Goal: Information Seeking & Learning: Learn about a topic

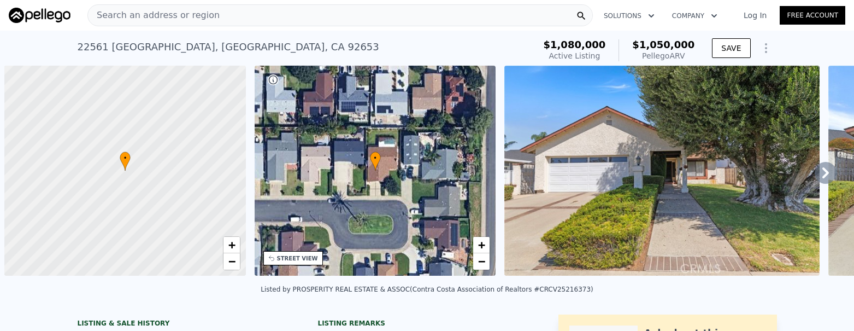
scroll to position [0, 4]
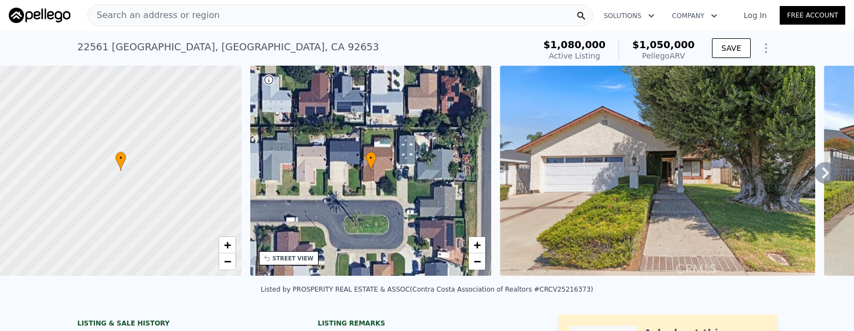
click at [243, 20] on div "Search an address or region" at bounding box center [340, 15] width 506 height 22
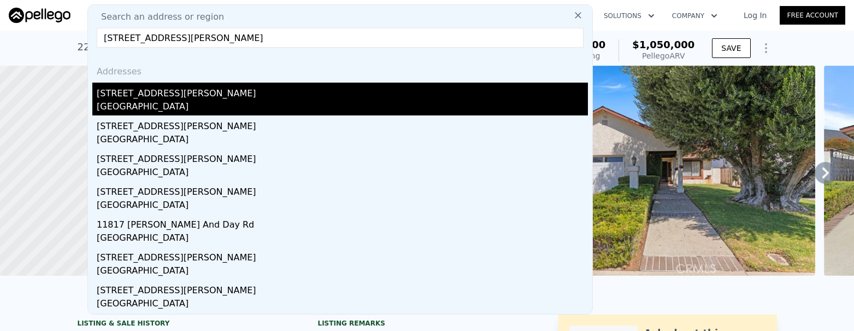
type input "[STREET_ADDRESS][PERSON_NAME]"
click at [233, 91] on div "[STREET_ADDRESS][PERSON_NAME]" at bounding box center [342, 91] width 491 height 17
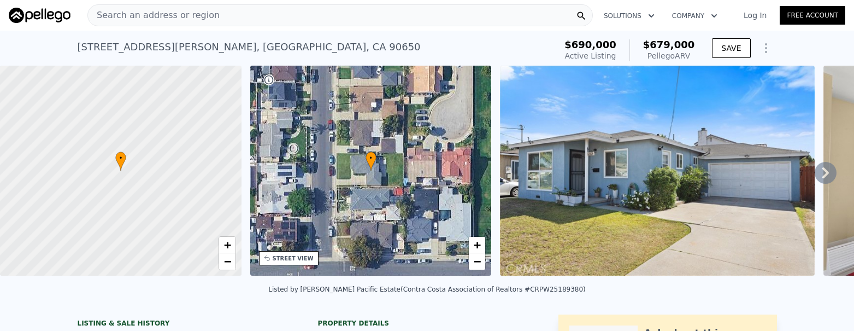
click at [245, 9] on div "Search an address or region" at bounding box center [340, 15] width 506 height 22
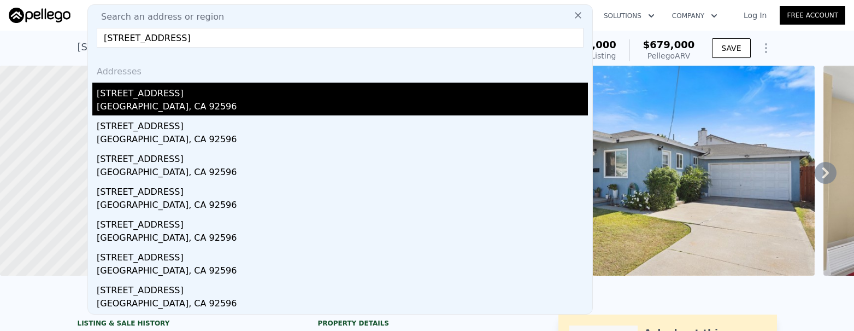
type input "[STREET_ADDRESS]"
click at [213, 107] on div "[GEOGRAPHIC_DATA], CA 92596" at bounding box center [342, 107] width 491 height 15
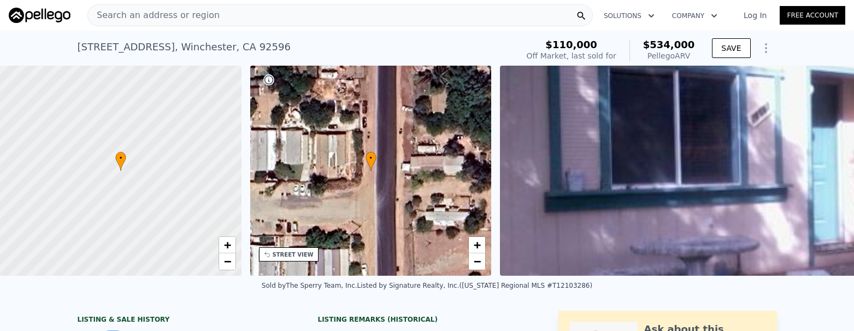
scroll to position [0, 4]
click at [159, 15] on span "Search an address or region" at bounding box center [154, 15] width 132 height 13
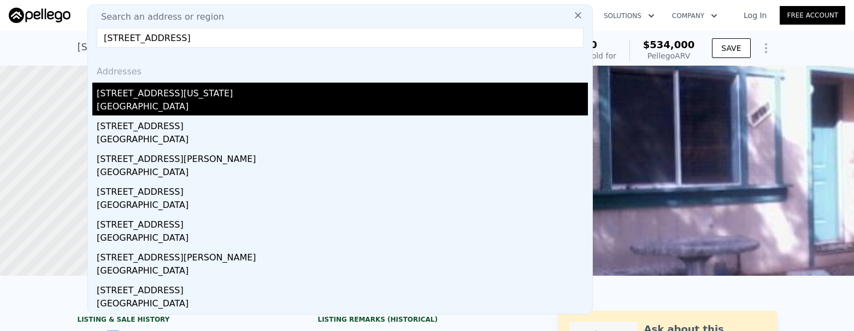
type input "[STREET_ADDRESS]"
click at [192, 107] on div "[GEOGRAPHIC_DATA]" at bounding box center [342, 107] width 491 height 15
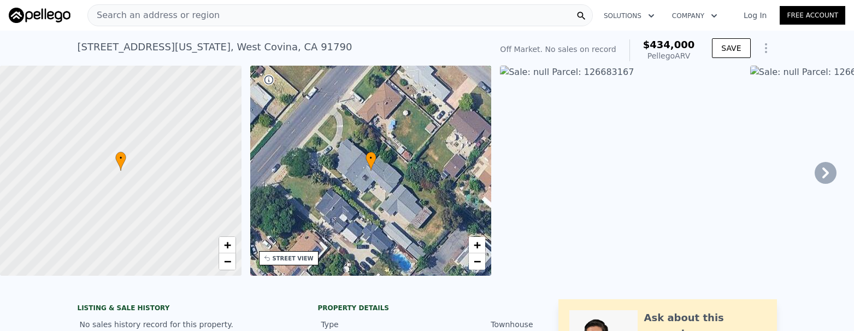
click at [200, 4] on div "Search an address or region" at bounding box center [340, 15] width 506 height 22
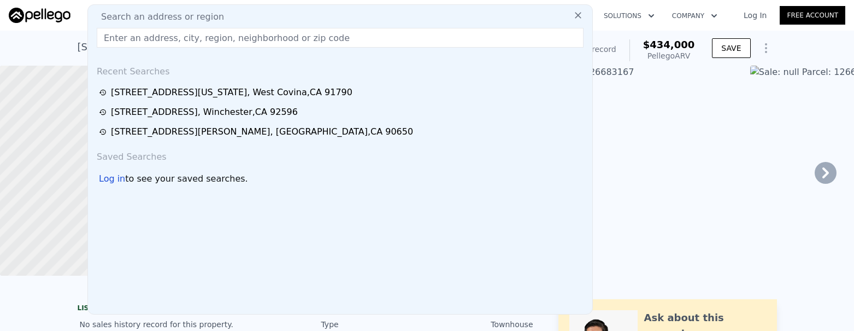
click at [194, 32] on input "text" at bounding box center [340, 38] width 487 height 20
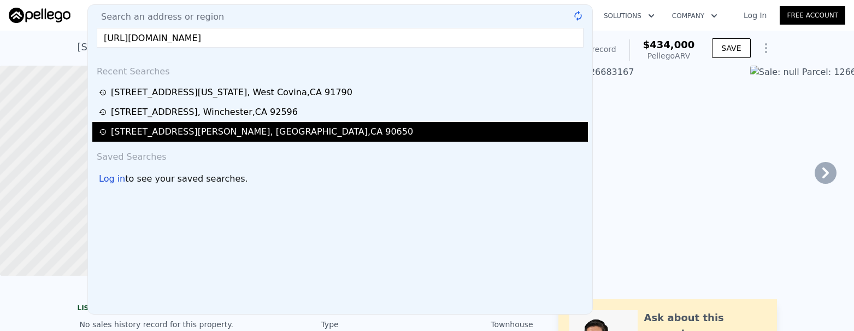
scroll to position [0, 847]
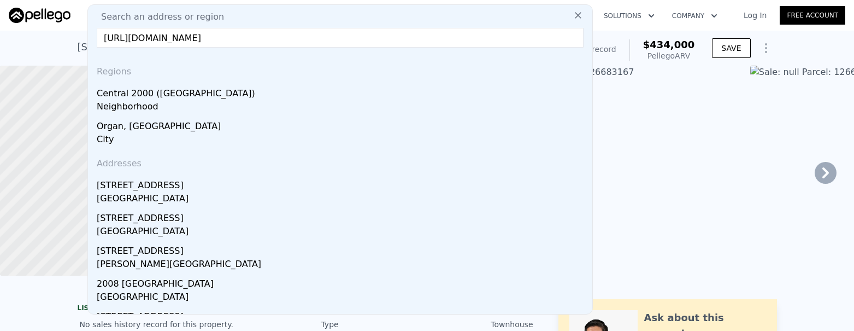
type input "[URL][DOMAIN_NAME]"
click at [573, 16] on icon at bounding box center [578, 15] width 11 height 11
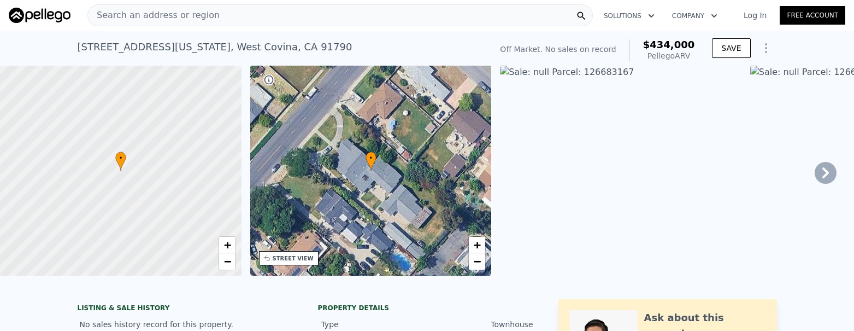
click at [136, 19] on span "Search an address or region" at bounding box center [154, 15] width 132 height 13
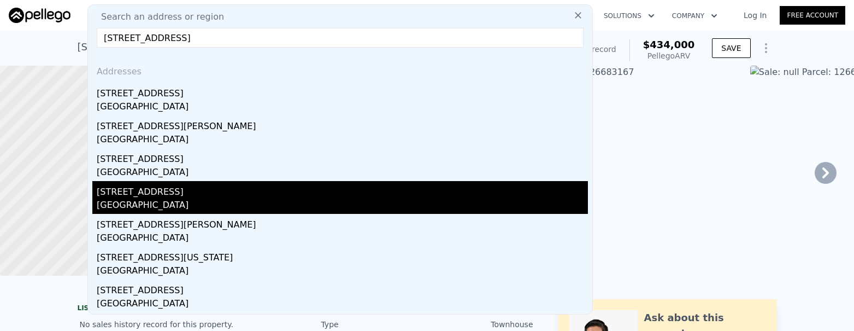
type input "[STREET_ADDRESS]"
click at [158, 203] on div "[GEOGRAPHIC_DATA]" at bounding box center [342, 205] width 491 height 15
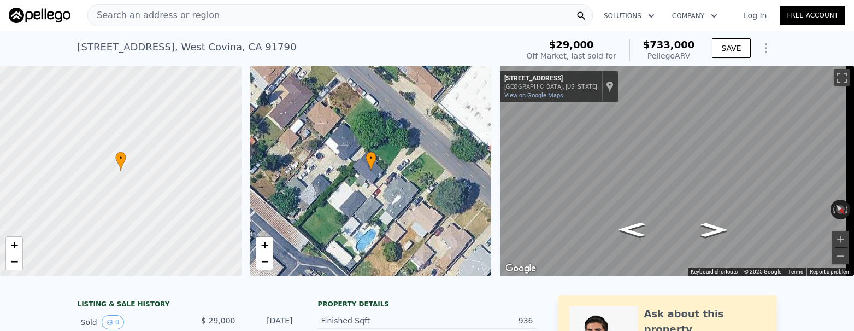
click at [221, 29] on nav "Search an address or region Solutions Company Open main menu Log In Free Account" at bounding box center [427, 15] width 854 height 31
click at [225, 22] on div "Search an address or region" at bounding box center [340, 15] width 506 height 22
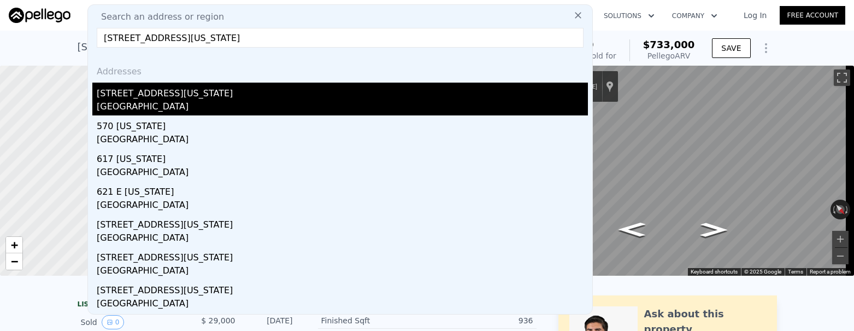
type input "[STREET_ADDRESS][US_STATE]"
click at [241, 109] on div "[GEOGRAPHIC_DATA]" at bounding box center [342, 107] width 491 height 15
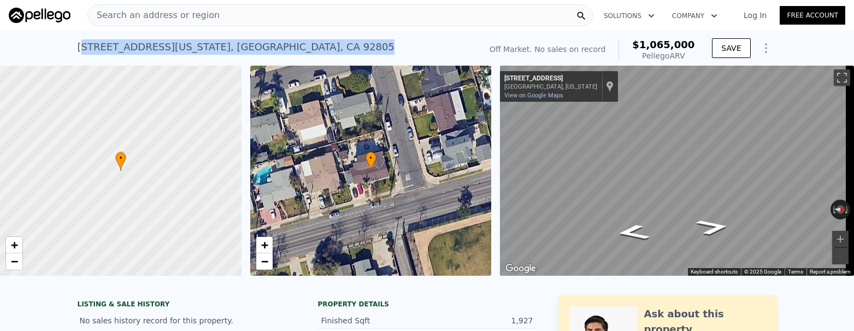
drag, startPoint x: 262, startPoint y: 48, endPoint x: 71, endPoint y: 43, distance: 191.4
click at [71, 43] on div "[STREET_ADDRESS][US_STATE] No sales on record (~ARV $1.065m ) Off Market. No sa…" at bounding box center [427, 48] width 854 height 35
copy div "[STREET_ADDRESS][US_STATE]"
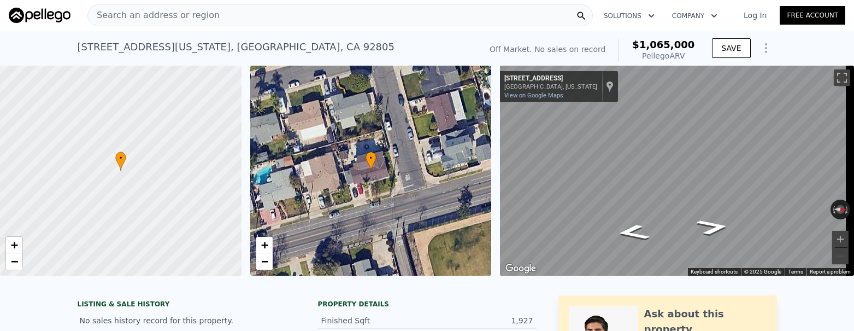
click at [283, 21] on div "Search an address or region" at bounding box center [340, 15] width 506 height 22
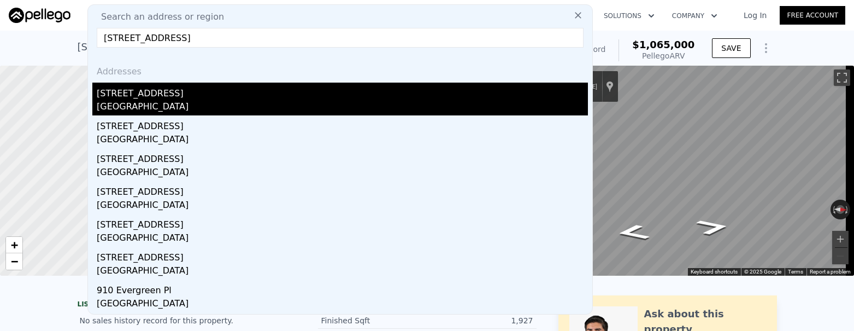
type input "[STREET_ADDRESS]"
click at [251, 103] on div "[GEOGRAPHIC_DATA]" at bounding box center [342, 107] width 491 height 15
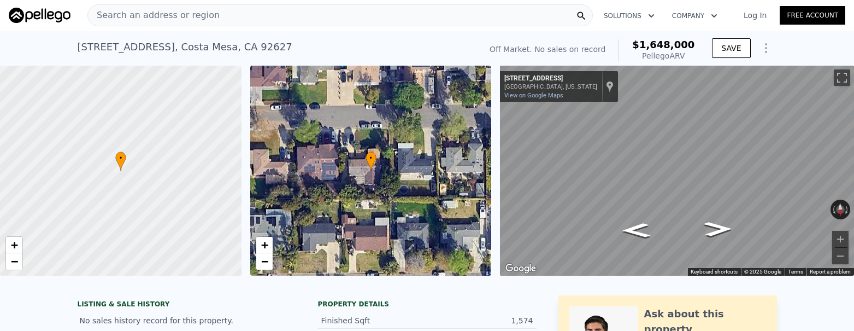
scroll to position [0, 4]
click at [168, 16] on span "Search an address or region" at bounding box center [154, 15] width 132 height 13
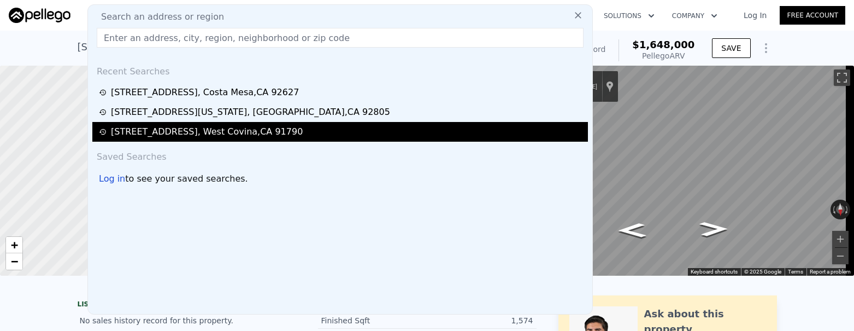
type input "[STREET_ADDRESS]"
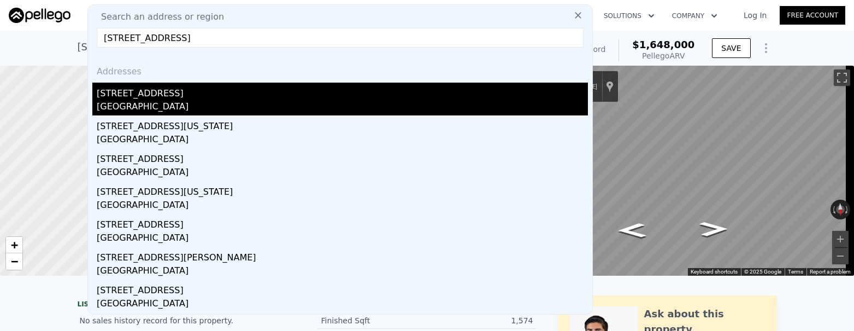
click at [273, 83] on div "[STREET_ADDRESS]" at bounding box center [342, 91] width 491 height 17
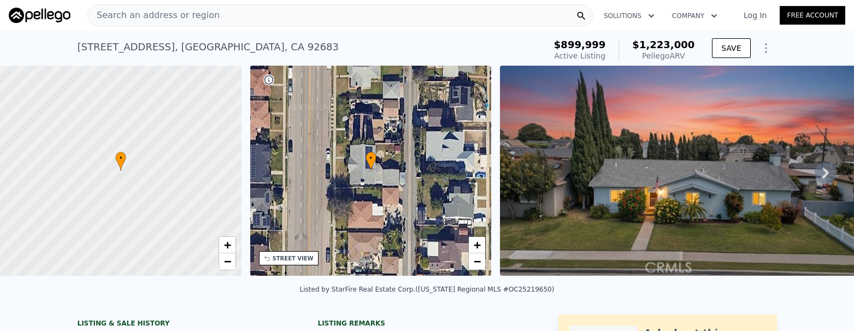
click at [218, 22] on div "Search an address or region" at bounding box center [340, 15] width 506 height 22
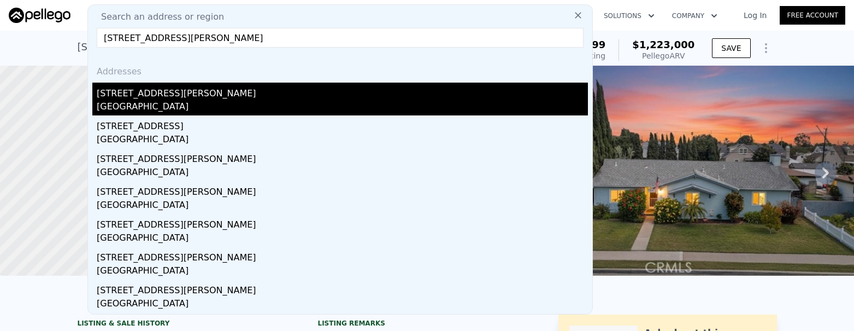
type input "[STREET_ADDRESS][PERSON_NAME]"
click at [261, 114] on div "[GEOGRAPHIC_DATA]" at bounding box center [342, 107] width 491 height 15
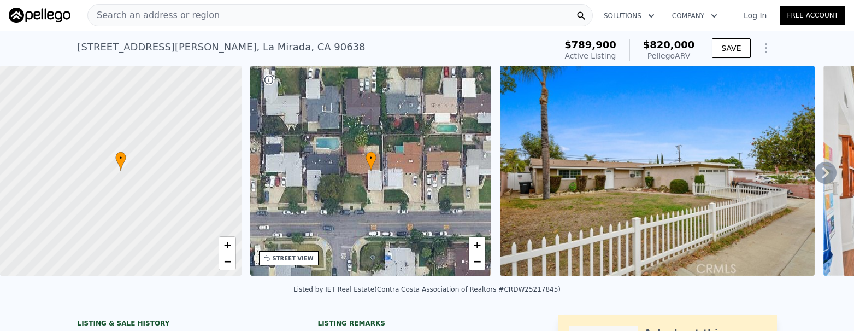
click at [144, 31] on div "[STREET_ADDRESS][PERSON_NAME] Active at $789,900 (~ARV $820k ) $789,900 Active …" at bounding box center [428, 48] width 700 height 35
click at [151, 26] on div "Search an address or region" at bounding box center [340, 15] width 506 height 22
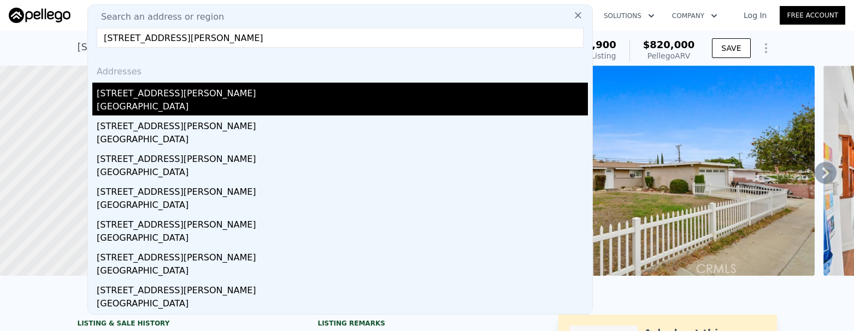
type input "[STREET_ADDRESS][PERSON_NAME]"
click at [231, 98] on div "[STREET_ADDRESS][PERSON_NAME]" at bounding box center [342, 91] width 491 height 17
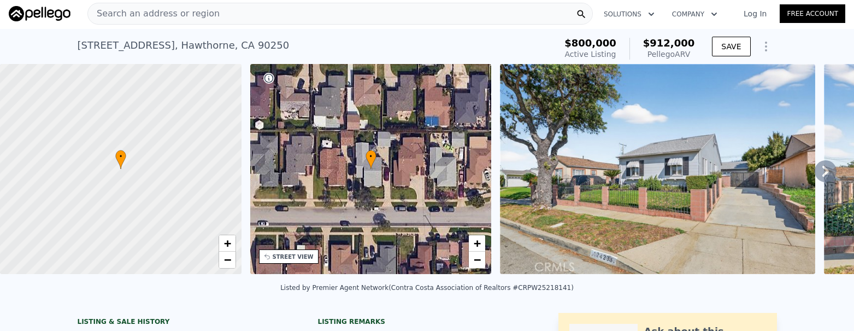
scroll to position [2, 0]
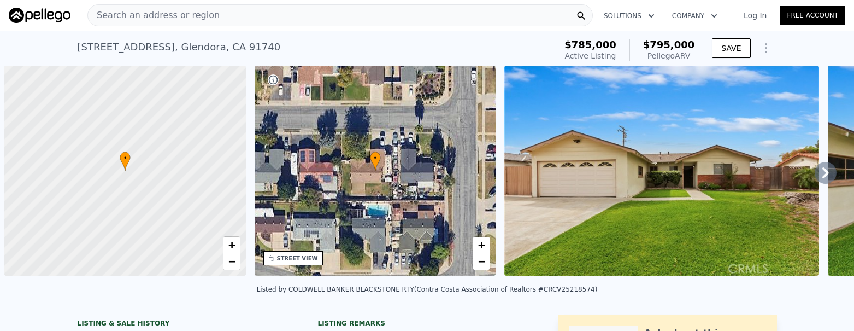
scroll to position [0, 4]
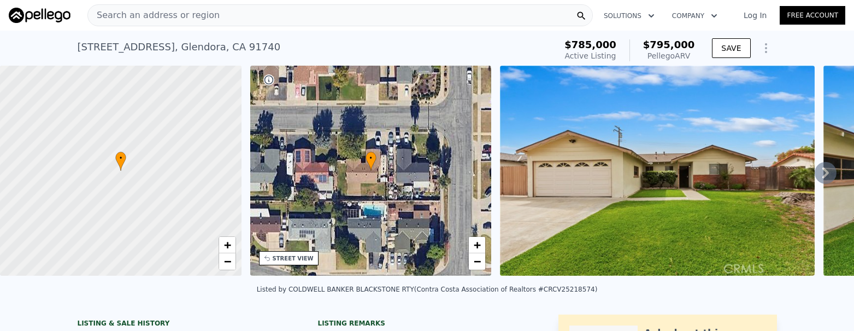
click at [263, 11] on div "Search an address or region" at bounding box center [340, 15] width 506 height 22
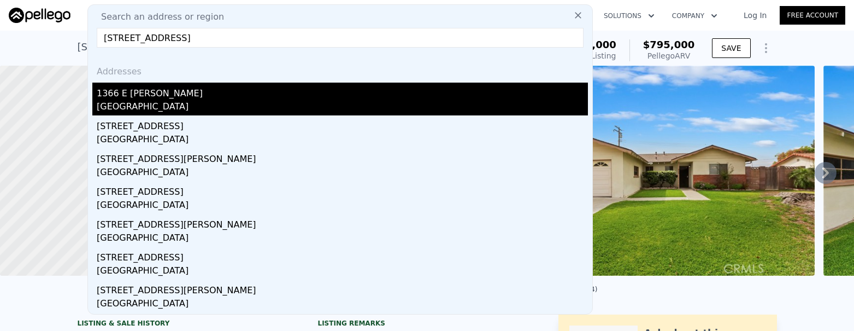
type input "1366 E Louisa Avenue, West Covina, CA 91790"
click at [287, 98] on div "1366 E Louisa Ave" at bounding box center [342, 91] width 491 height 17
